Goal: Task Accomplishment & Management: Use online tool/utility

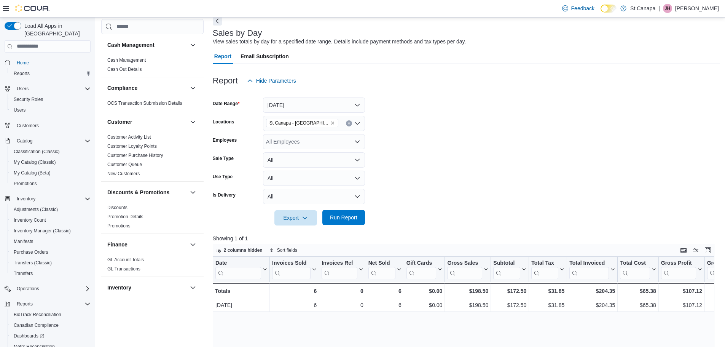
scroll to position [46, 0]
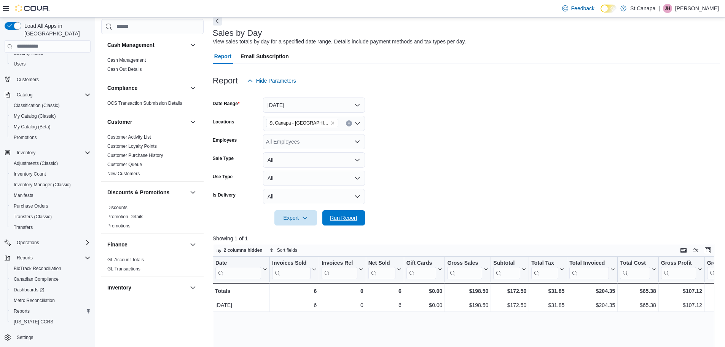
drag, startPoint x: 353, startPoint y: 214, endPoint x: 471, endPoint y: 214, distance: 118.3
click at [353, 214] on span "Run Report" at bounding box center [343, 218] width 27 height 8
click at [350, 216] on span "Run Report" at bounding box center [343, 217] width 27 height 8
click at [331, 124] on icon "Remove St Canapa - Santa Teresa from selection in this group" at bounding box center [332, 122] width 3 height 3
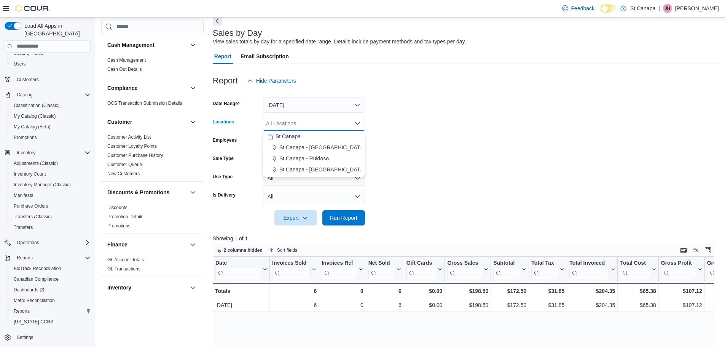
click at [321, 158] on span "St Canapa - Ruidoso" at bounding box center [303, 158] width 49 height 8
drag, startPoint x: 453, startPoint y: 148, endPoint x: 397, endPoint y: 191, distance: 69.8
click at [445, 151] on form "Date Range [DATE] Locations [GEOGRAPHIC_DATA] - [GEOGRAPHIC_DATA] Combo box. Se…" at bounding box center [466, 156] width 507 height 137
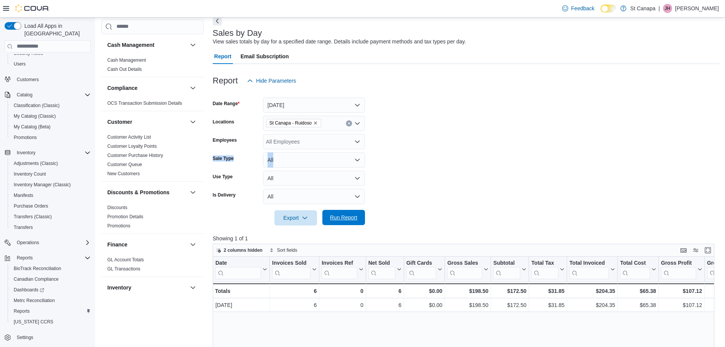
click at [349, 217] on span "Run Report" at bounding box center [343, 217] width 27 height 8
click at [342, 217] on span "Run Report" at bounding box center [343, 217] width 27 height 8
click at [337, 215] on span "Run Report" at bounding box center [343, 217] width 27 height 8
click at [315, 124] on icon "Remove St Canapa - Ruidoso from selection in this group" at bounding box center [315, 123] width 5 height 5
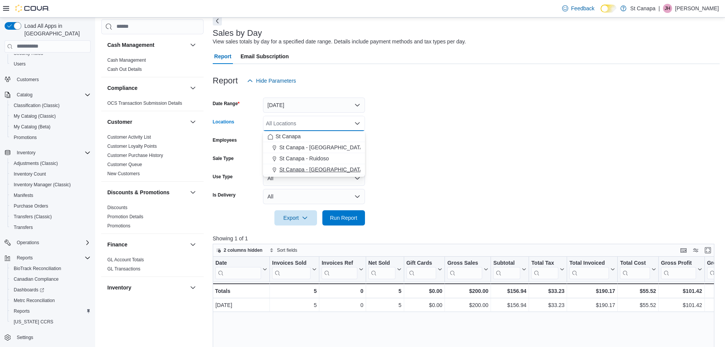
click at [316, 171] on span "St Canapa - [GEOGRAPHIC_DATA][PERSON_NAME]" at bounding box center [343, 170] width 129 height 8
click at [434, 158] on form "Date Range [DATE] Locations [GEOGRAPHIC_DATA] - [GEOGRAPHIC_DATA][PERSON_NAME] …" at bounding box center [466, 156] width 507 height 137
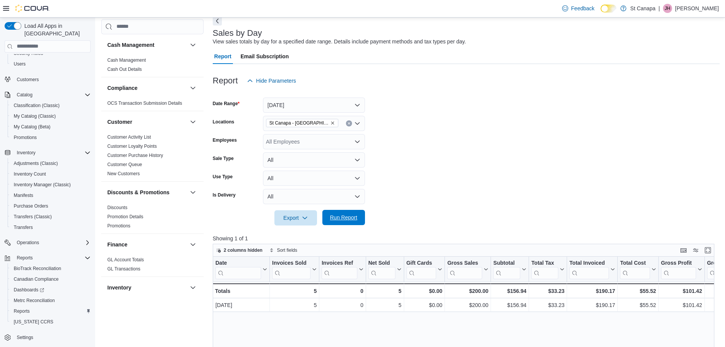
click at [347, 217] on span "Run Report" at bounding box center [343, 217] width 27 height 8
click at [457, 80] on div "Report Hide Parameters" at bounding box center [466, 80] width 507 height 15
